Goal: Information Seeking & Learning: Learn about a topic

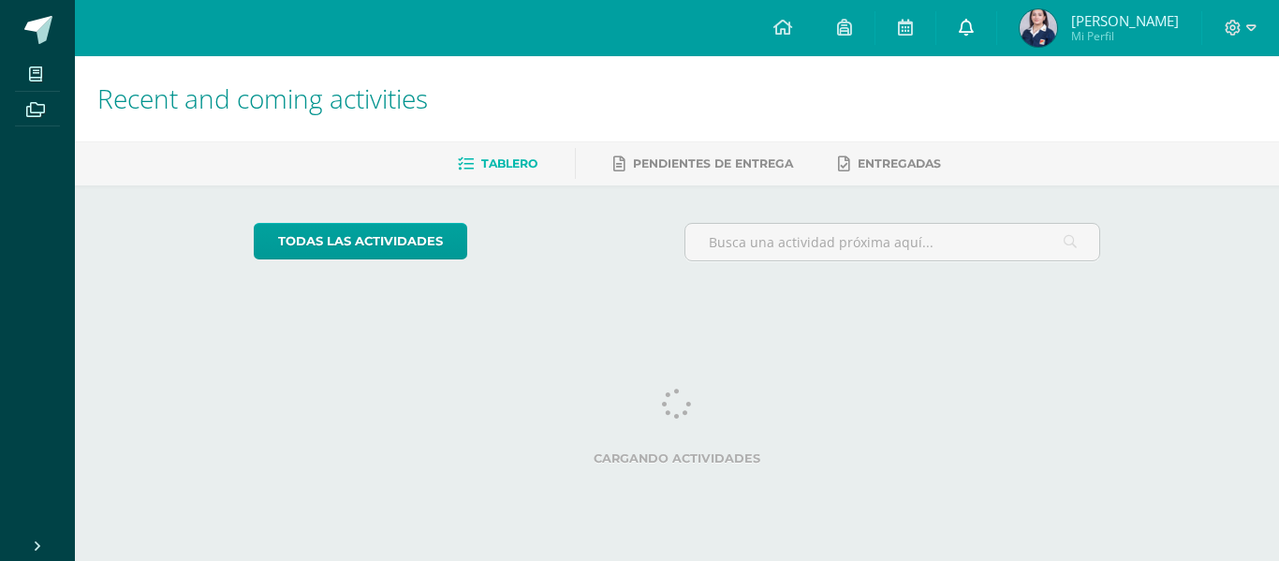
click at [982, 16] on link at bounding box center [967, 28] width 60 height 56
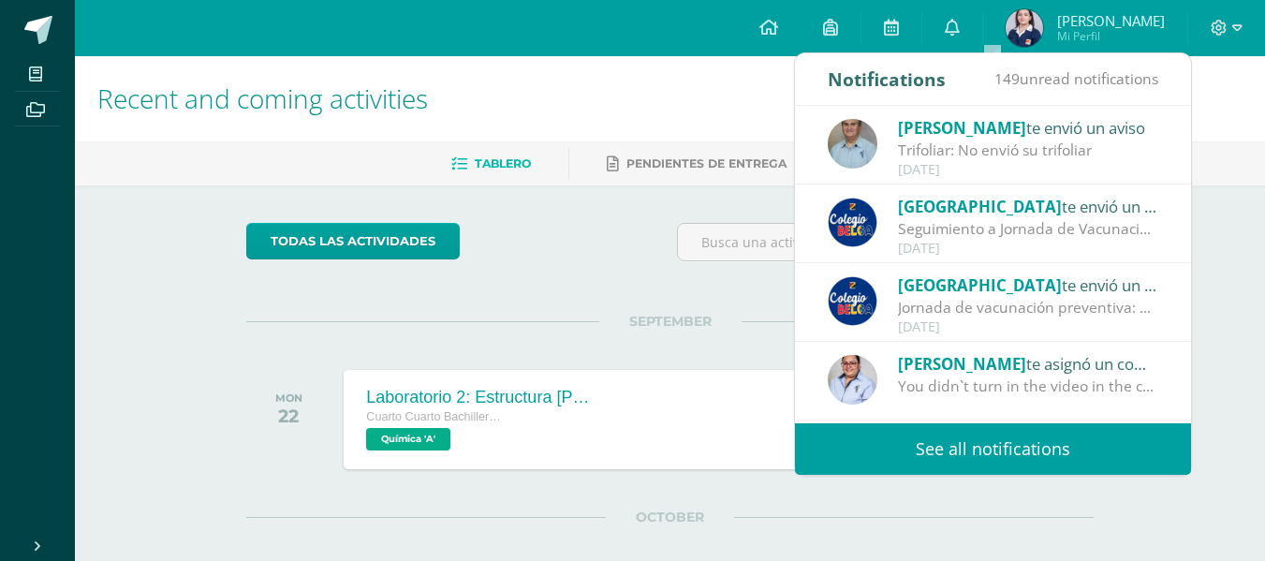
click at [1052, 139] on div "Francisco Villagra te envió un aviso" at bounding box center [1028, 127] width 260 height 24
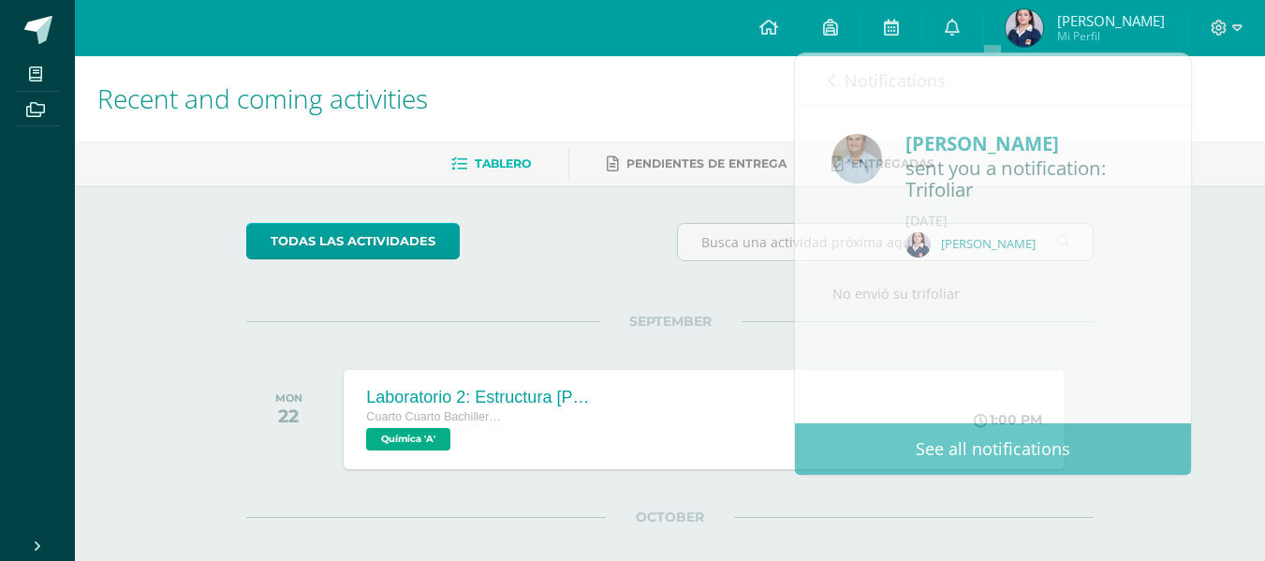
click at [773, 267] on div at bounding box center [886, 249] width 432 height 53
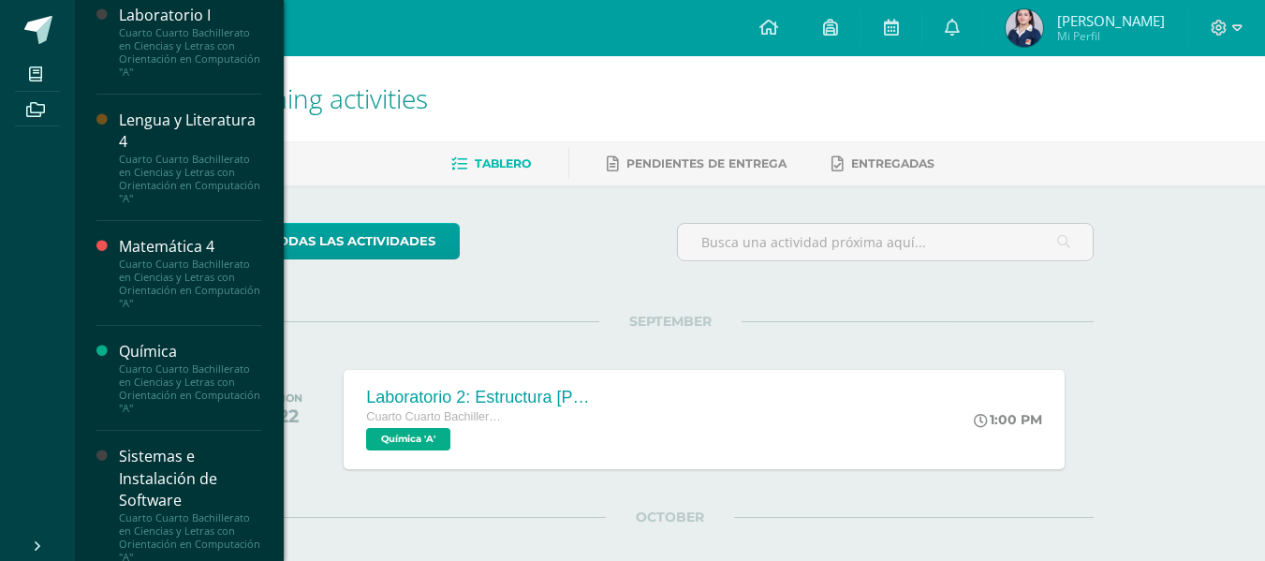
scroll to position [1299, 0]
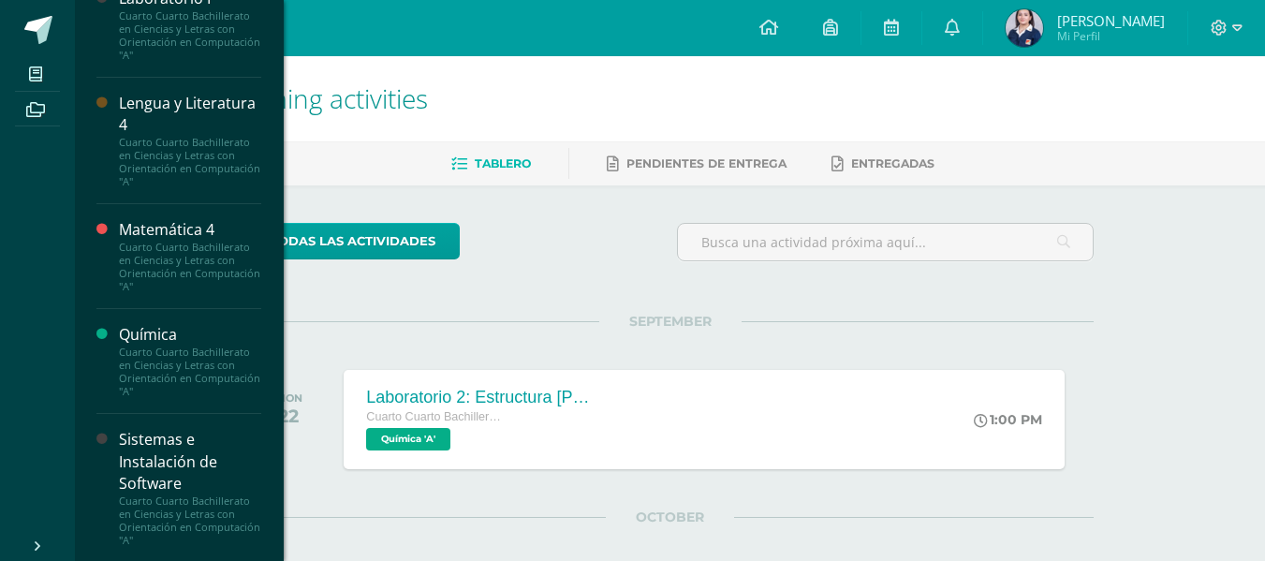
click at [172, 136] on div "Lengua y Literatura 4" at bounding box center [190, 114] width 142 height 43
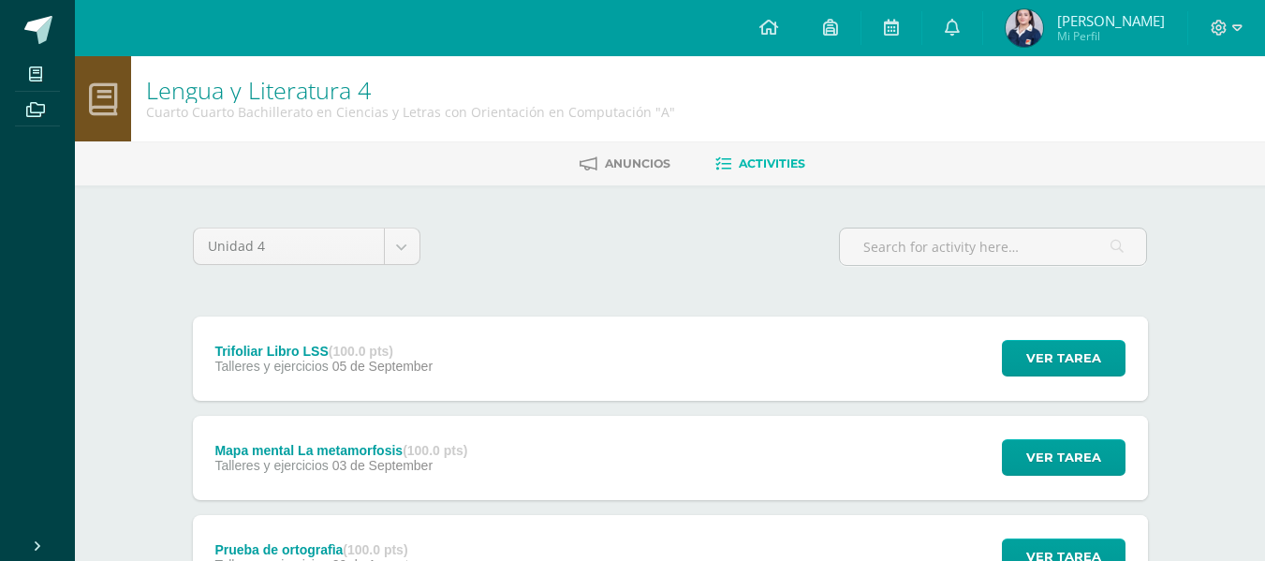
click at [625, 344] on div "Trifoliar Libro LSS (100.0 pts) Talleres y ejercicios [DATE] Ver tarea Trifolia…" at bounding box center [670, 359] width 955 height 84
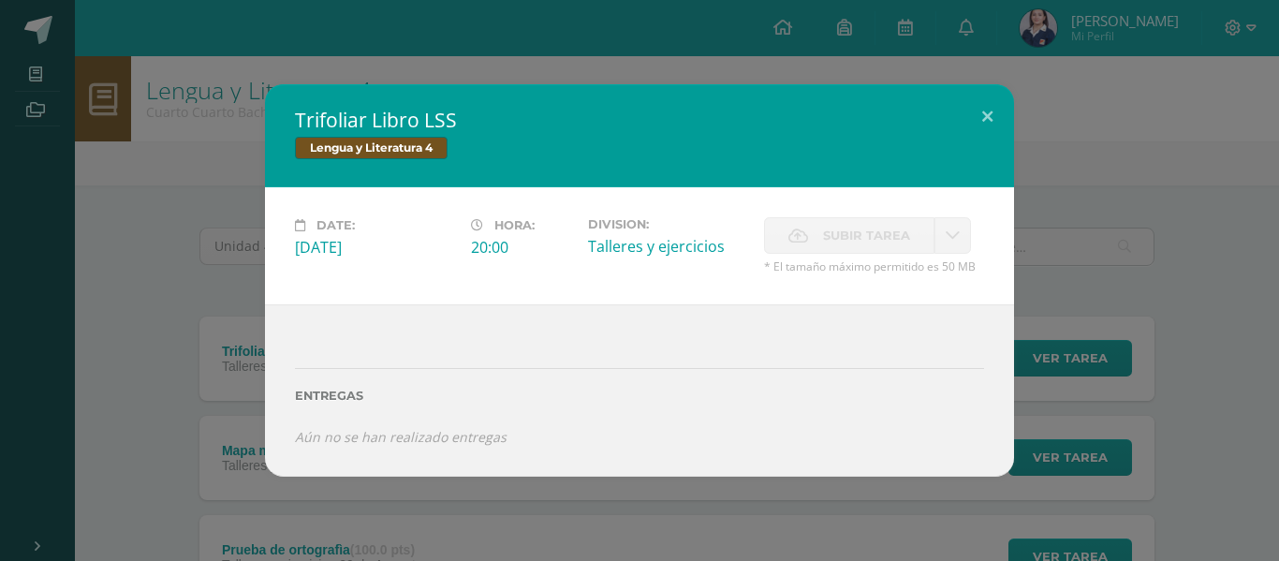
click at [1055, 258] on div "Trifoliar Libro LSS Lengua y Literatura 4 Date: [DATE] Hora: 20:00 Division: Su…" at bounding box center [639, 279] width 1264 height 391
